Goal: Information Seeking & Learning: Find specific fact

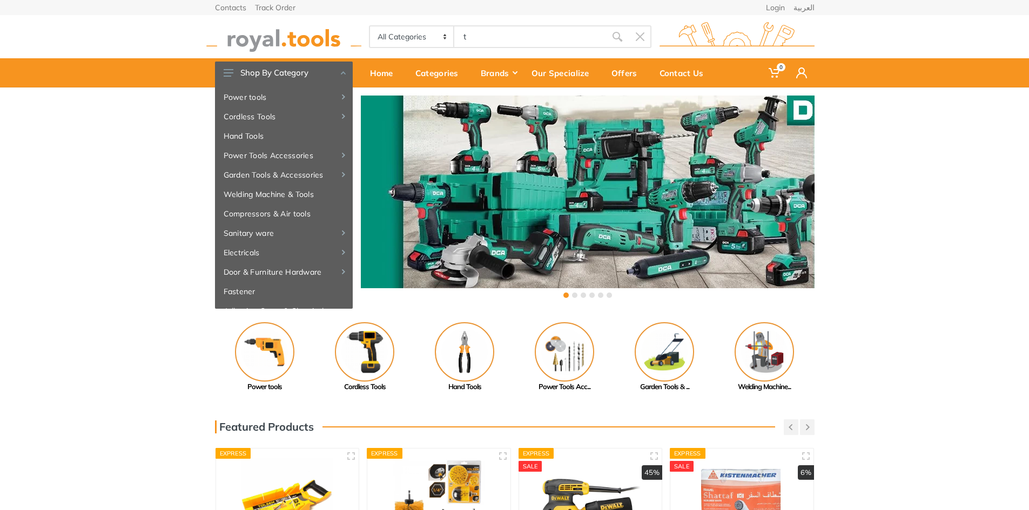
type input "t"
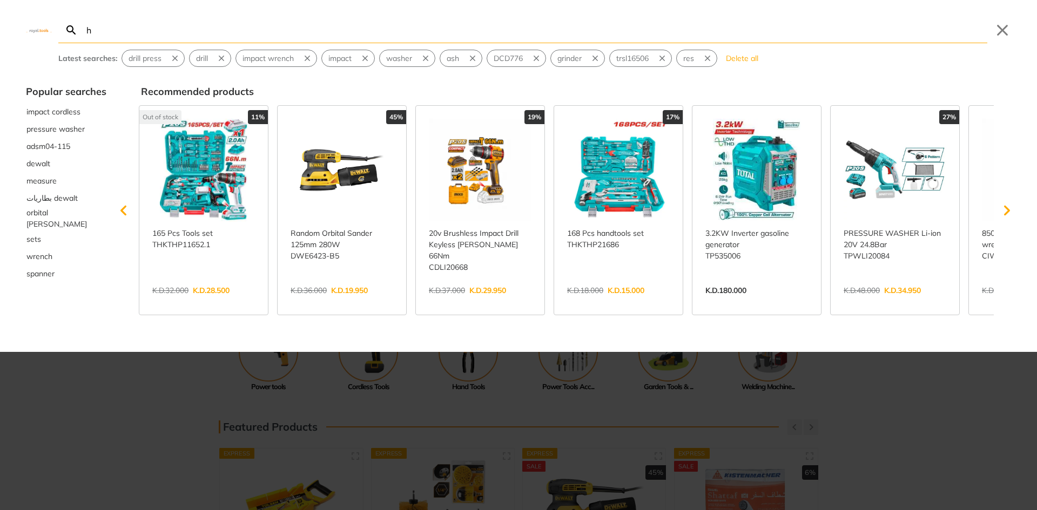
type input "h"
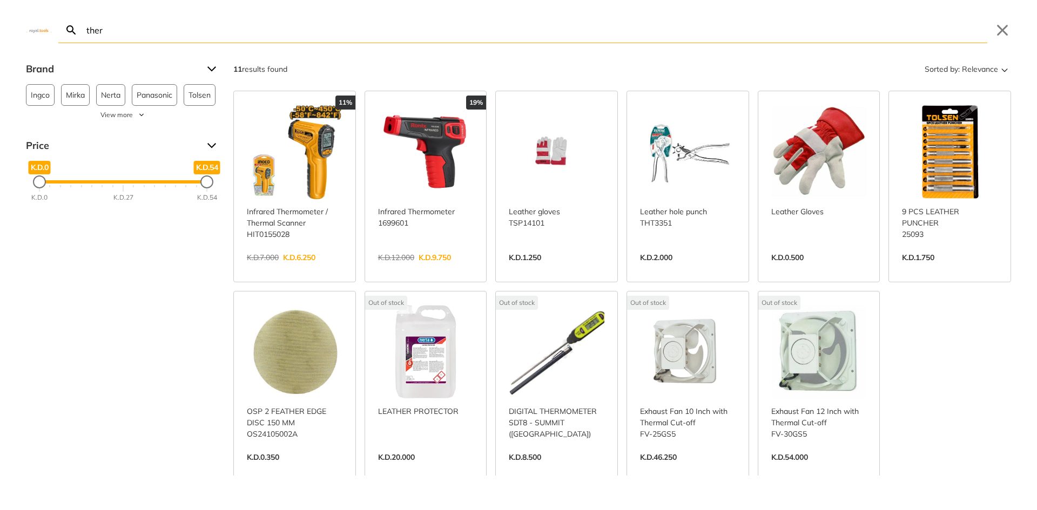
type input "ther"
click at [308, 269] on link "View more →" at bounding box center [295, 269] width 96 height 0
click at [419, 269] on link "View more →" at bounding box center [426, 269] width 96 height 0
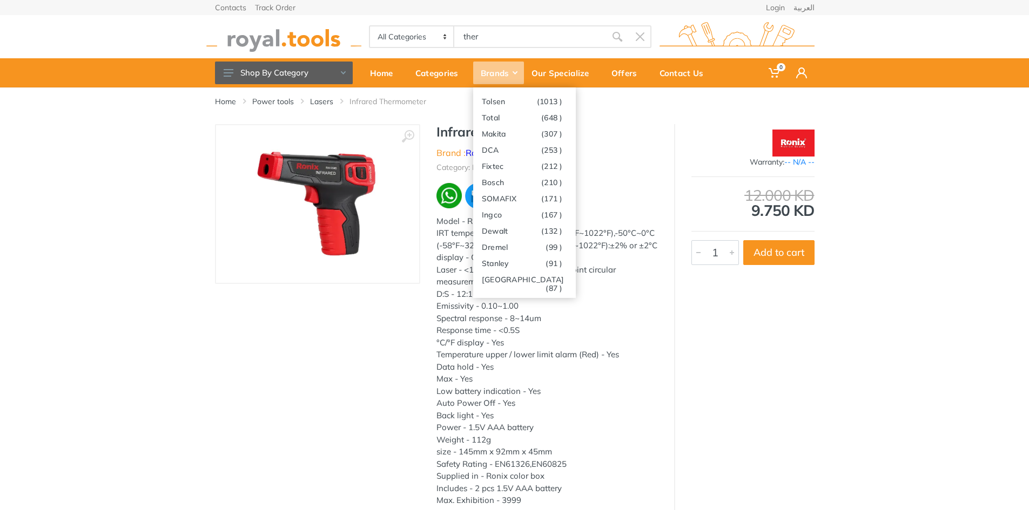
click at [495, 45] on body "0 0" at bounding box center [514, 255] width 1029 height 510
